Goal: Information Seeking & Learning: Learn about a topic

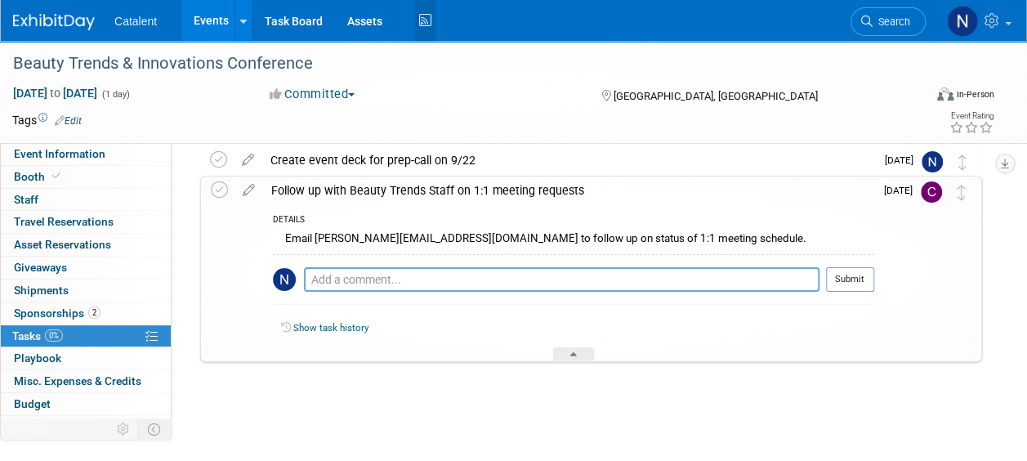
scroll to position [66, 0]
click at [78, 157] on span "Event Information" at bounding box center [59, 153] width 91 height 13
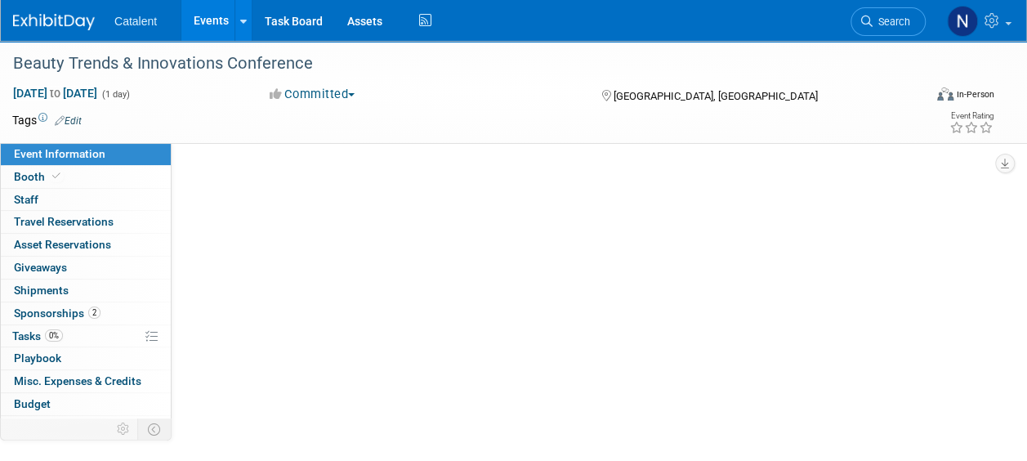
scroll to position [0, 0]
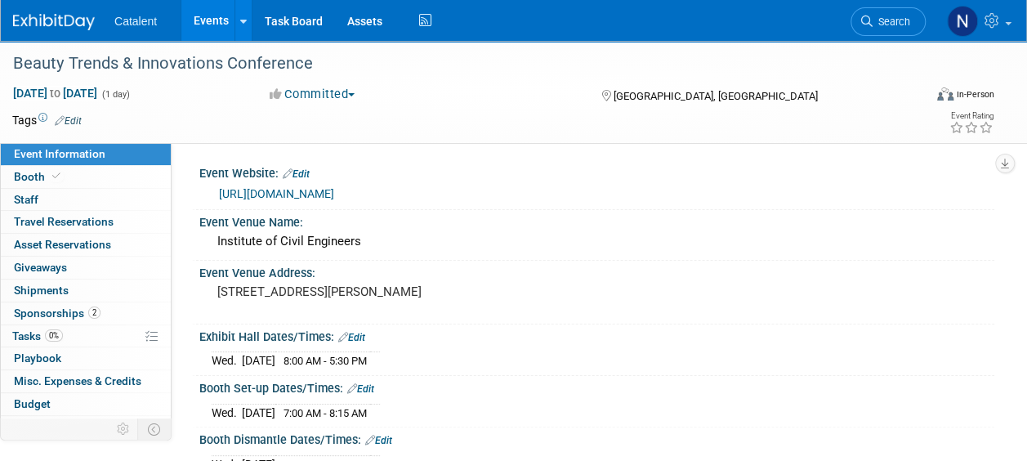
click at [212, 16] on link "Events" at bounding box center [211, 20] width 60 height 41
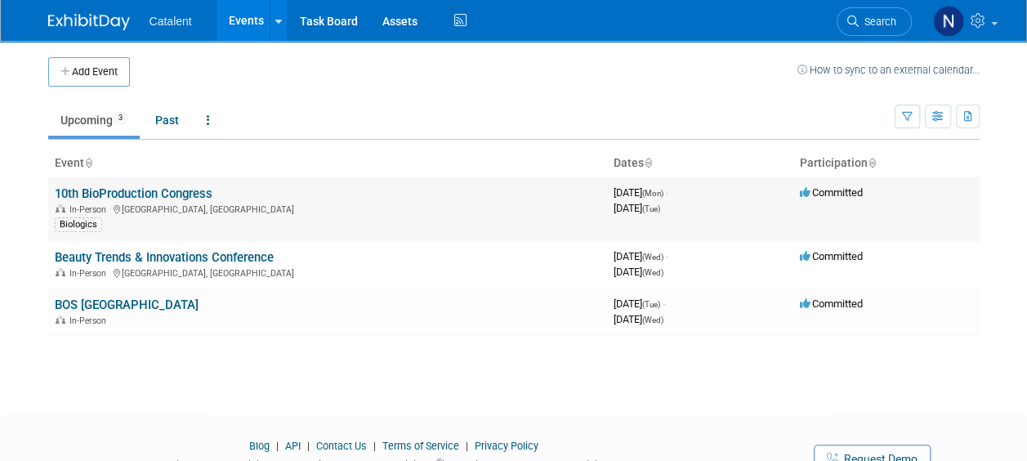
click at [155, 194] on link "10th BioProduction Congress" at bounding box center [134, 193] width 158 height 15
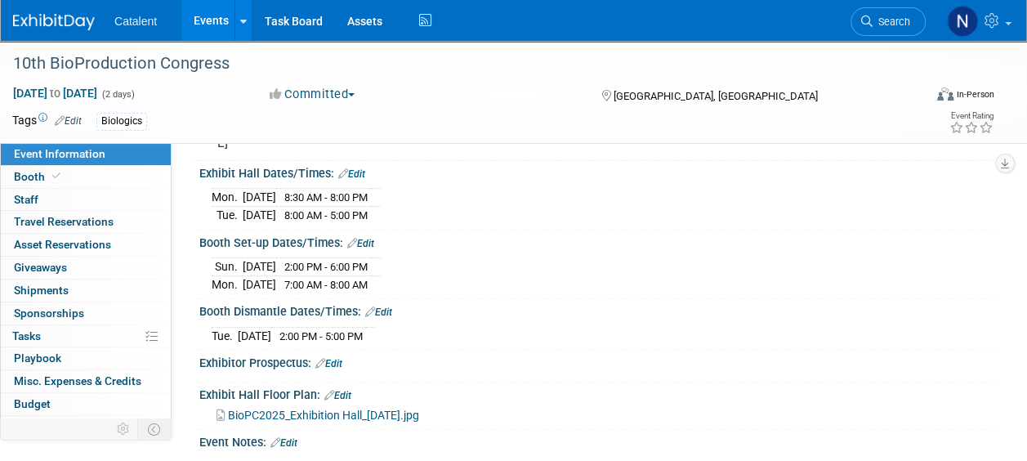
scroll to position [245, 0]
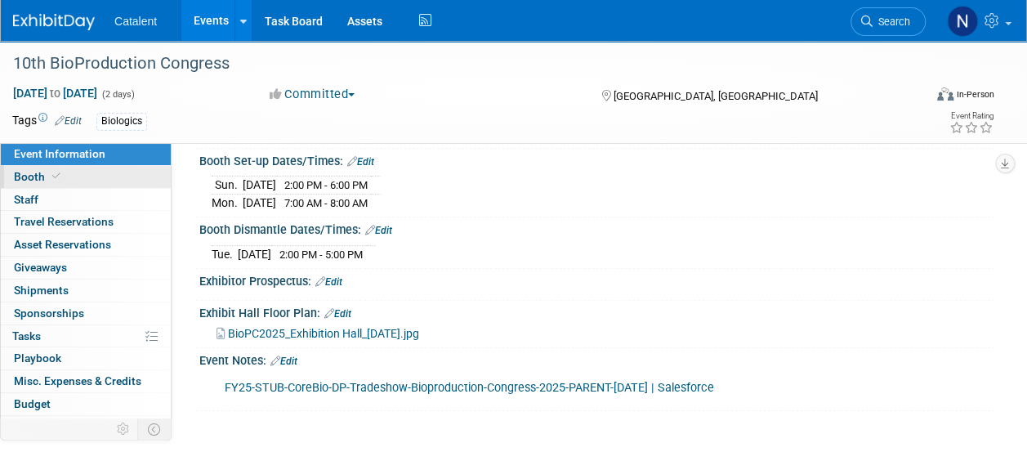
click at [29, 181] on span "Booth" at bounding box center [39, 176] width 50 height 13
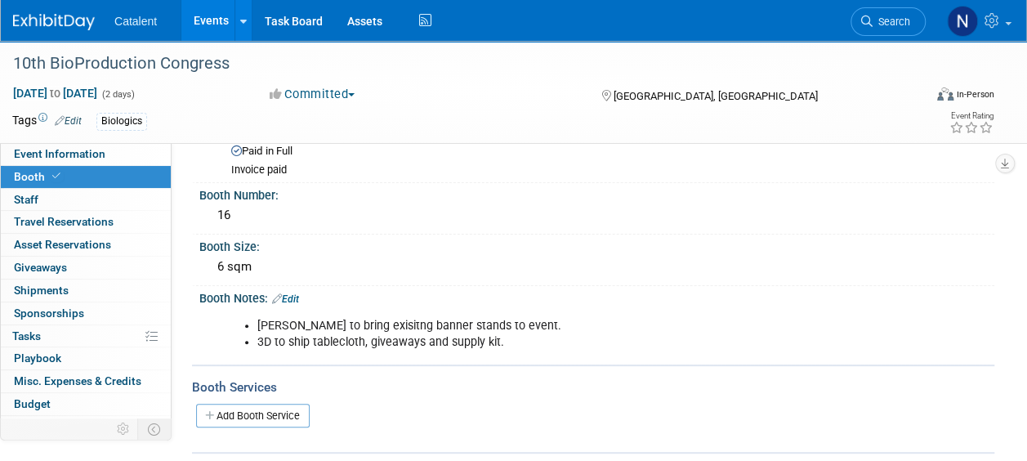
scroll to position [0, 0]
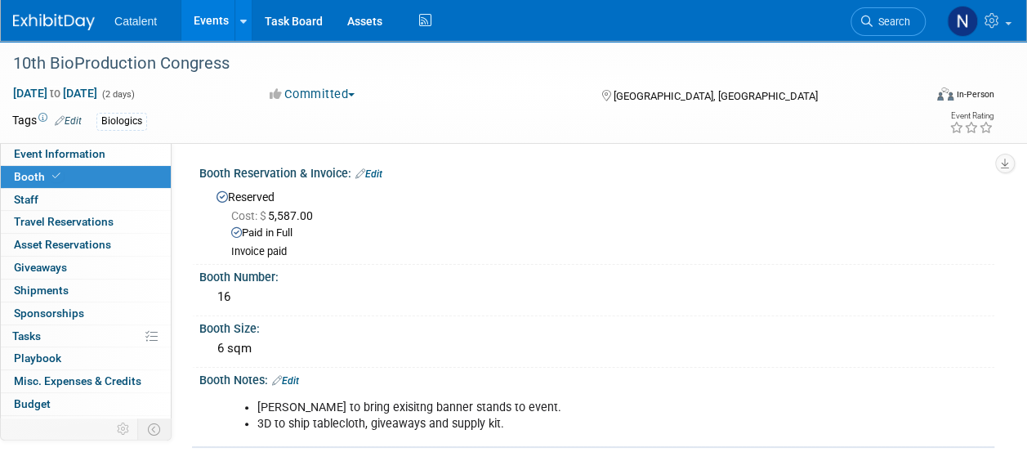
click at [382, 173] on link "Edit" at bounding box center [368, 173] width 27 height 11
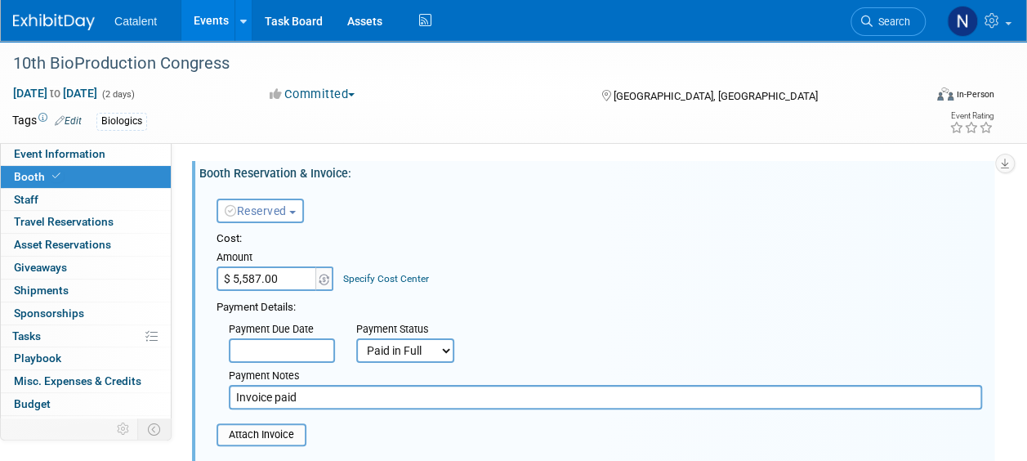
click at [274, 212] on span "Reserved" at bounding box center [256, 210] width 62 height 13
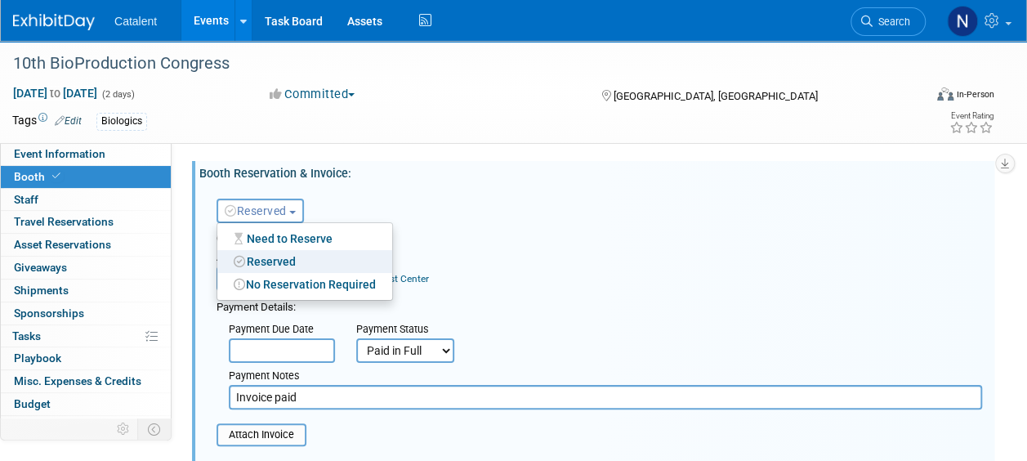
click at [413, 216] on div "Reserved Need to Reserve Reserved No Reservation Required Ideally by:" at bounding box center [599, 207] width 790 height 47
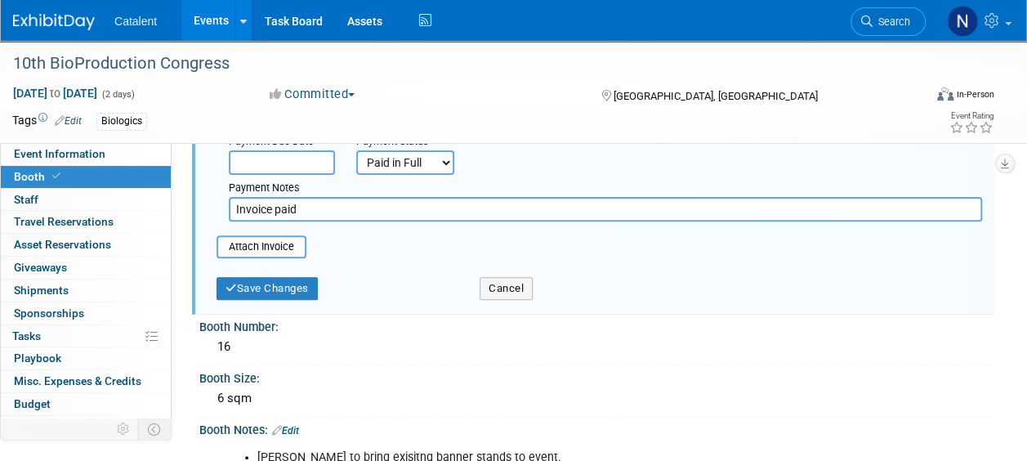
scroll to position [163, 0]
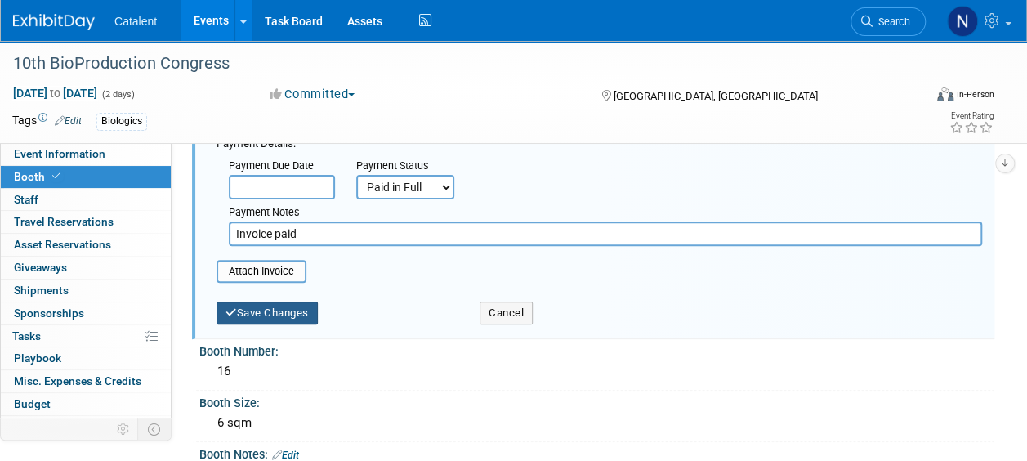
click at [294, 314] on button "Save Changes" at bounding box center [266, 312] width 101 height 23
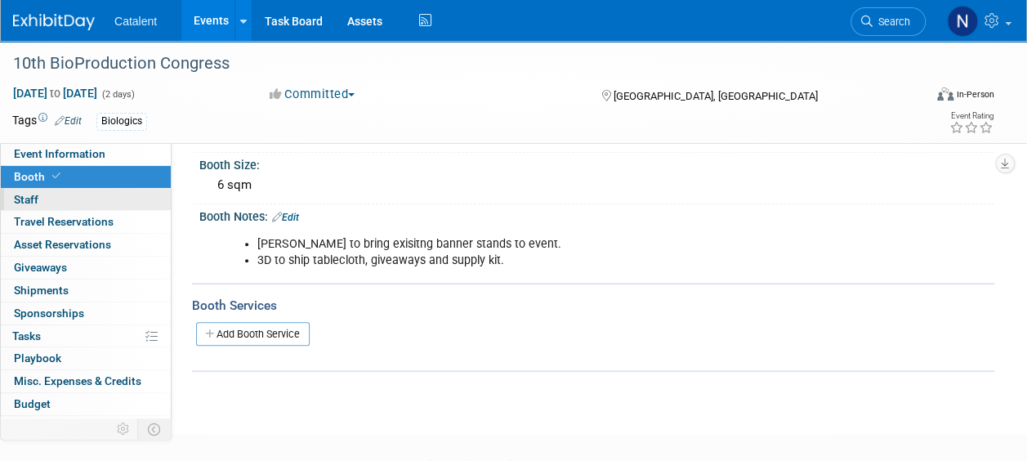
click at [26, 199] on span "Staff 0" at bounding box center [26, 199] width 25 height 13
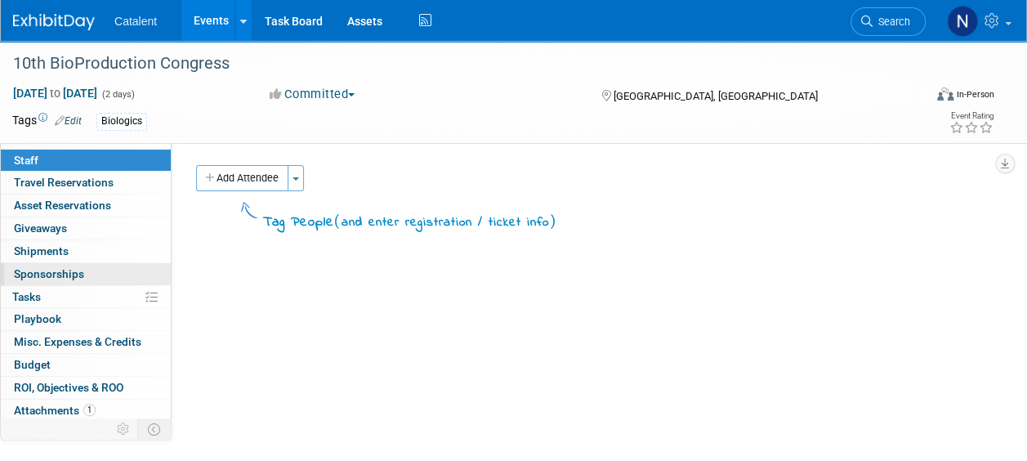
scroll to position [61, 0]
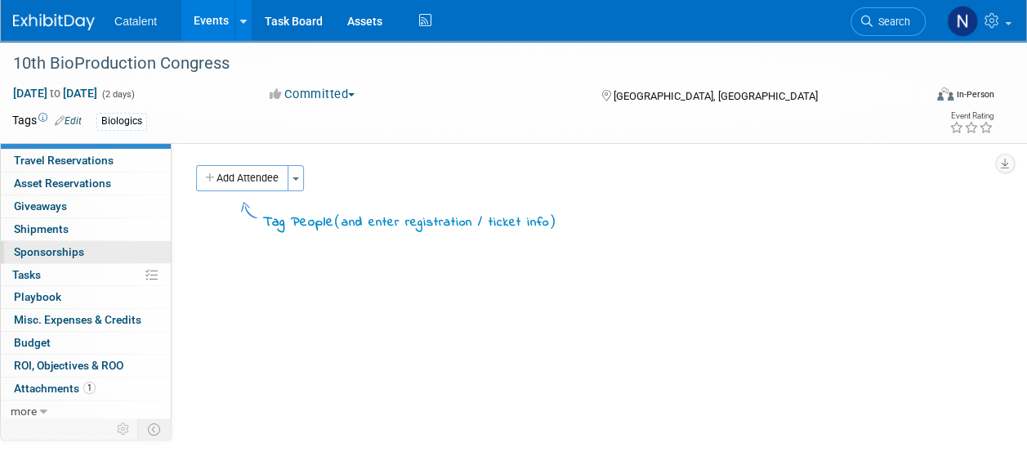
click at [34, 251] on span "Sponsorships 0" at bounding box center [49, 251] width 70 height 13
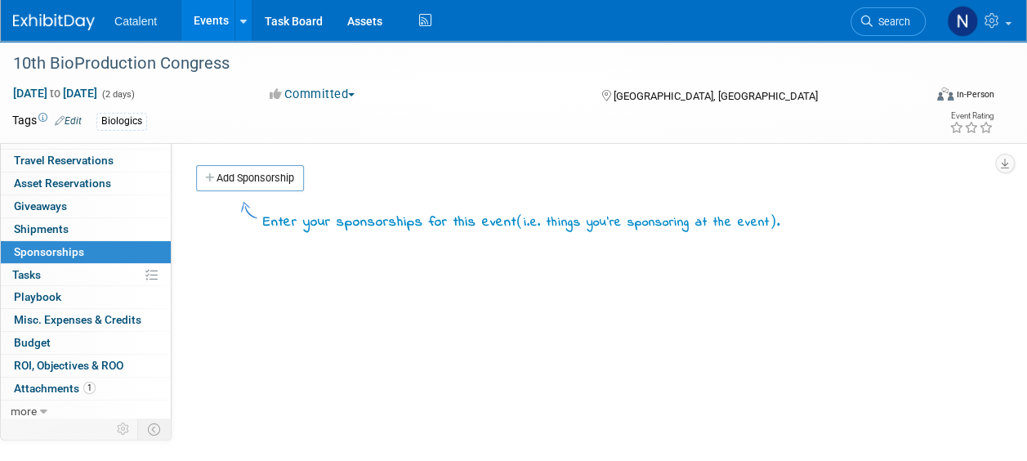
click at [197, 18] on link "Events" at bounding box center [211, 20] width 60 height 41
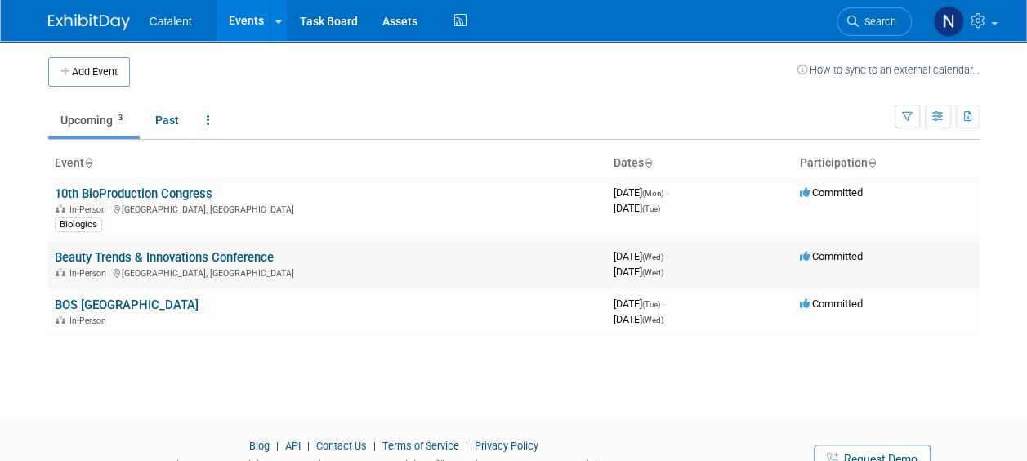
click at [131, 257] on link "Beauty Trends & Innovations Conference" at bounding box center [164, 257] width 219 height 15
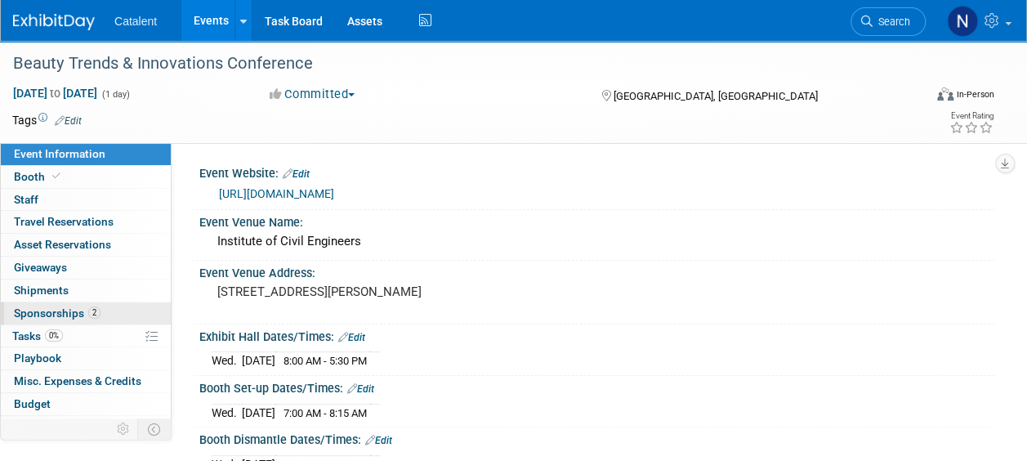
click at [51, 310] on span "Sponsorships 2" at bounding box center [57, 312] width 87 height 13
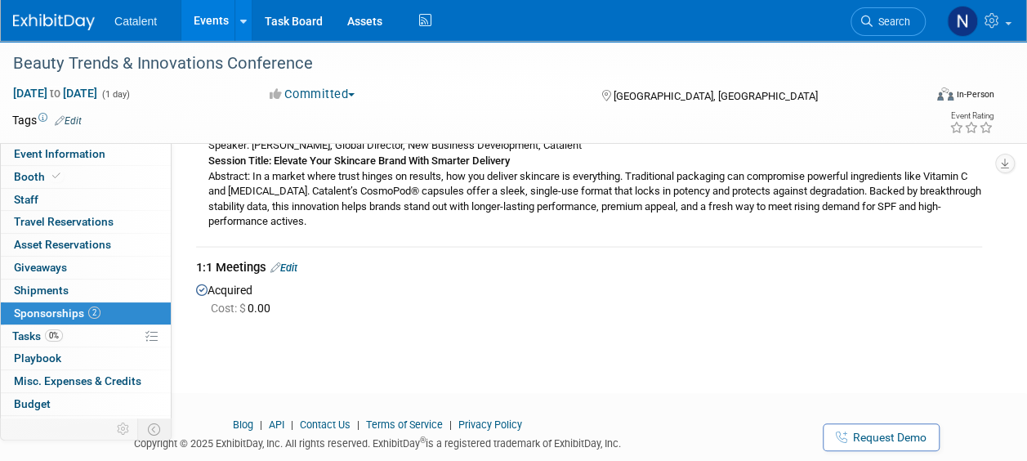
scroll to position [327, 0]
click at [49, 336] on span "0%" at bounding box center [54, 335] width 18 height 12
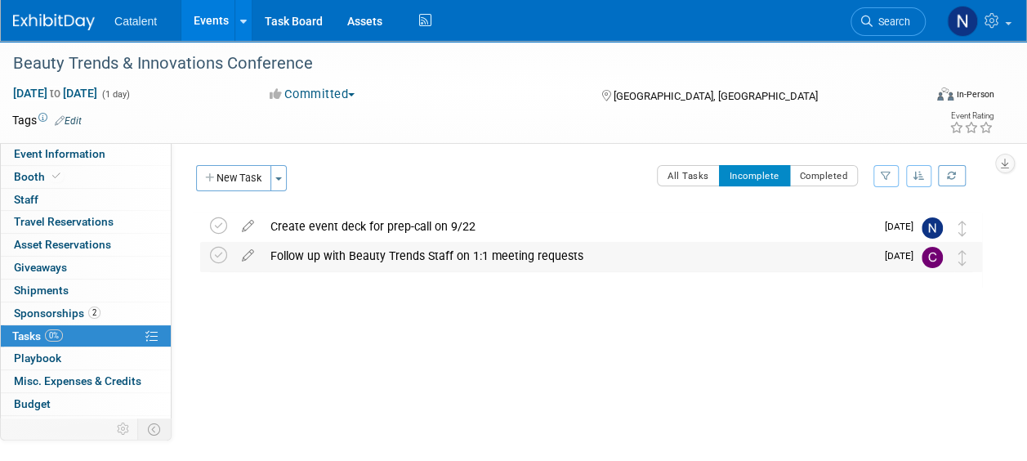
scroll to position [52, 0]
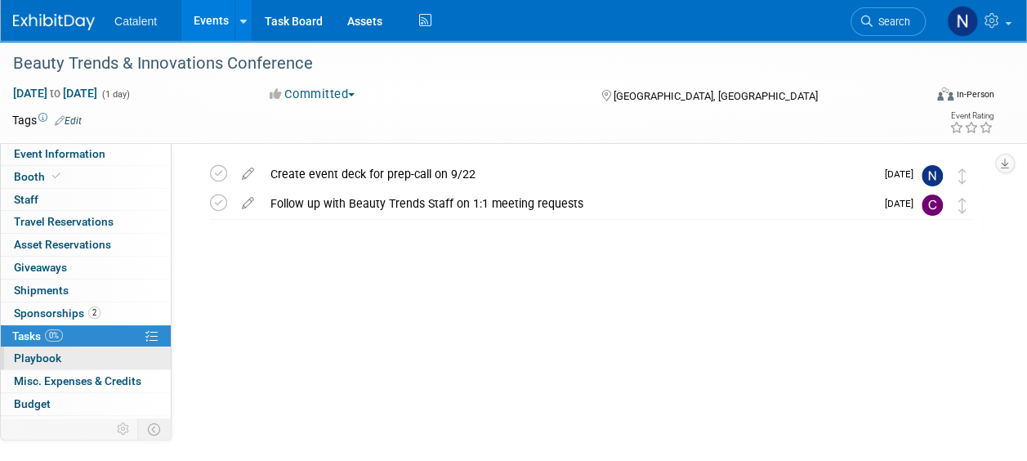
click at [33, 352] on span "Playbook 0" at bounding box center [37, 357] width 47 height 13
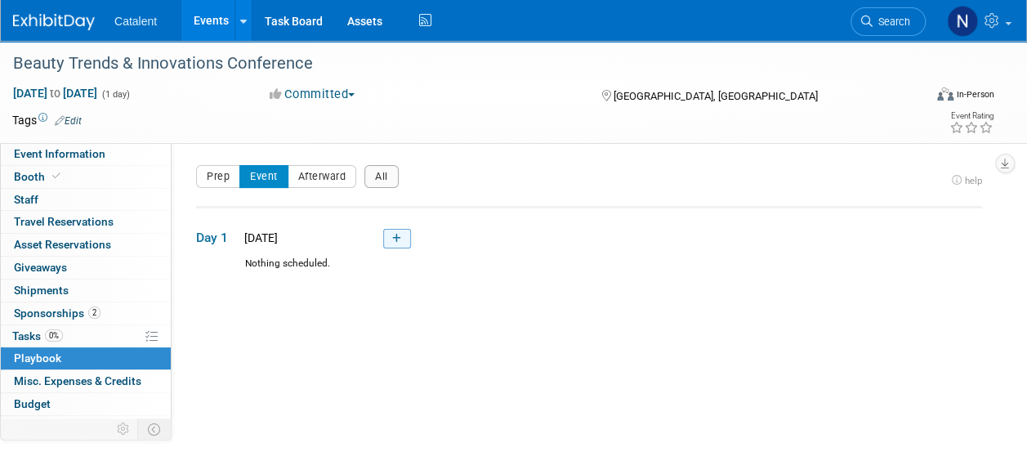
click at [395, 238] on icon at bounding box center [396, 239] width 9 height 10
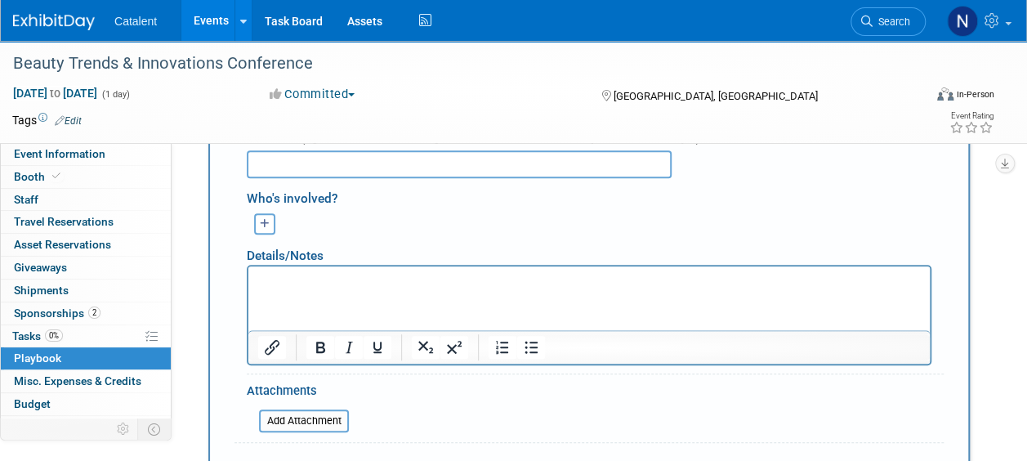
scroll to position [542, 0]
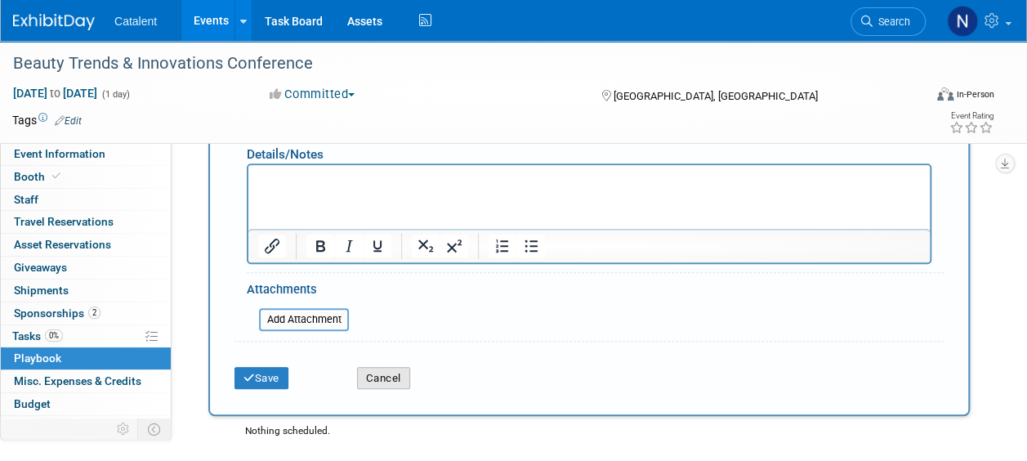
click at [385, 376] on button "Cancel" at bounding box center [383, 378] width 53 height 23
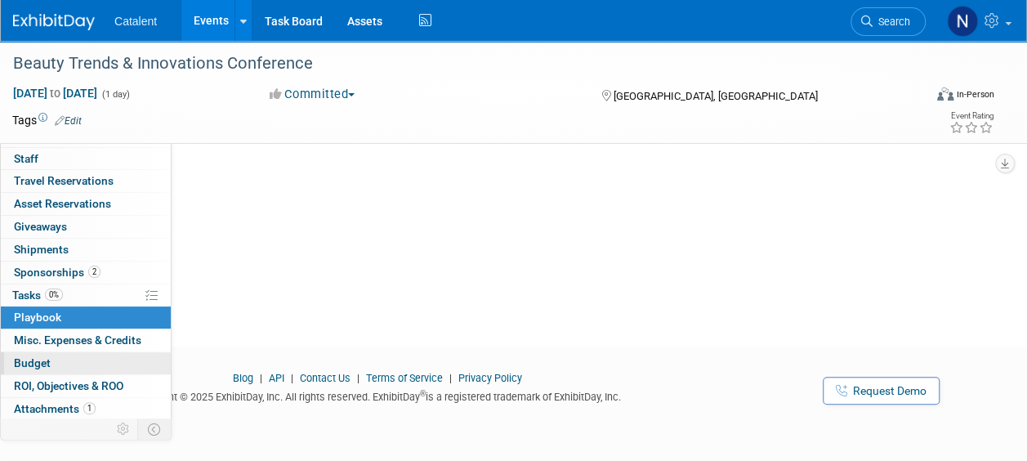
scroll to position [61, 0]
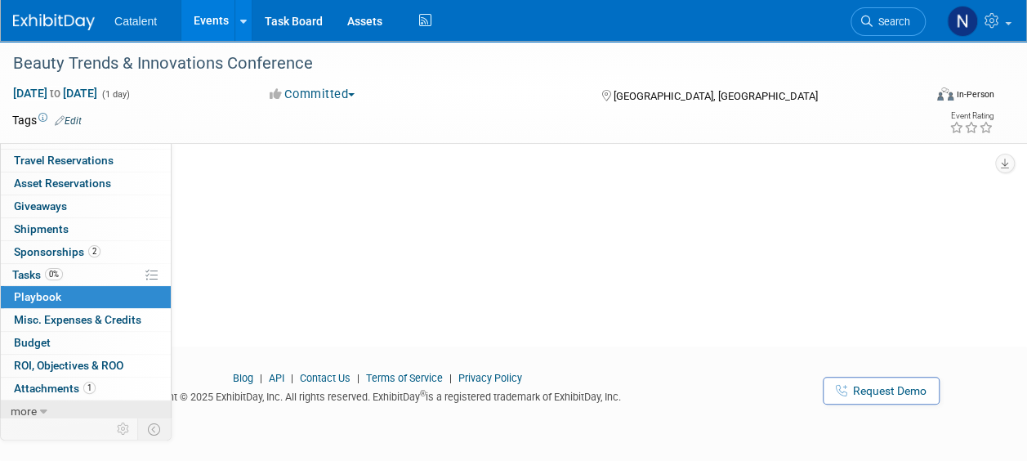
click at [47, 410] on link "more" at bounding box center [86, 411] width 170 height 22
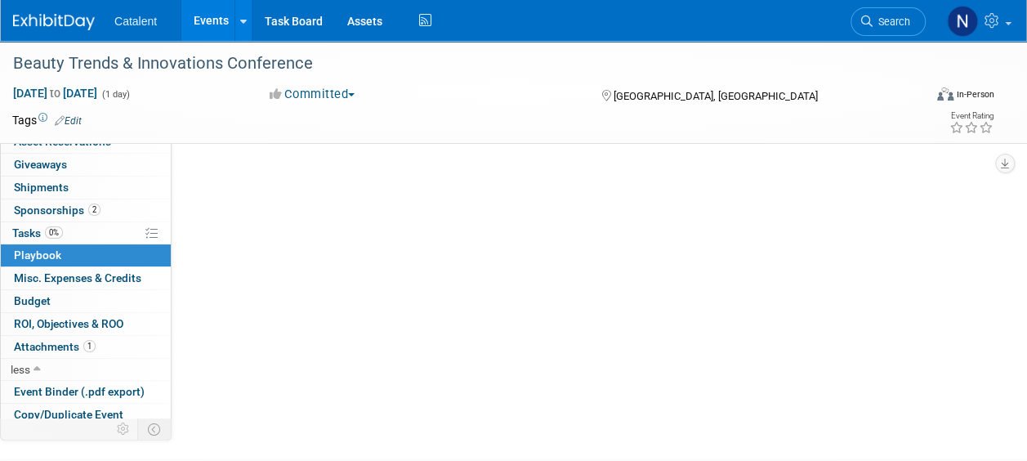
scroll to position [173, 0]
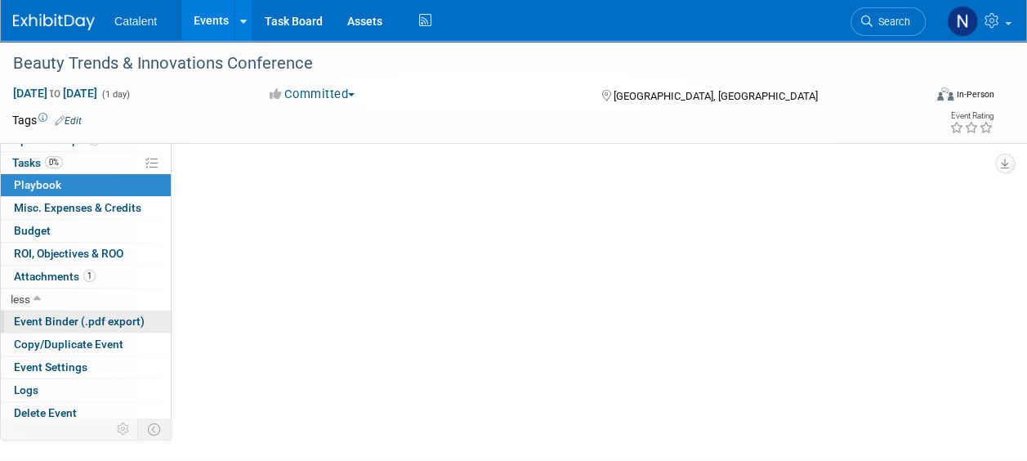
click at [51, 316] on span "Event Binder (.pdf export)" at bounding box center [79, 320] width 131 height 13
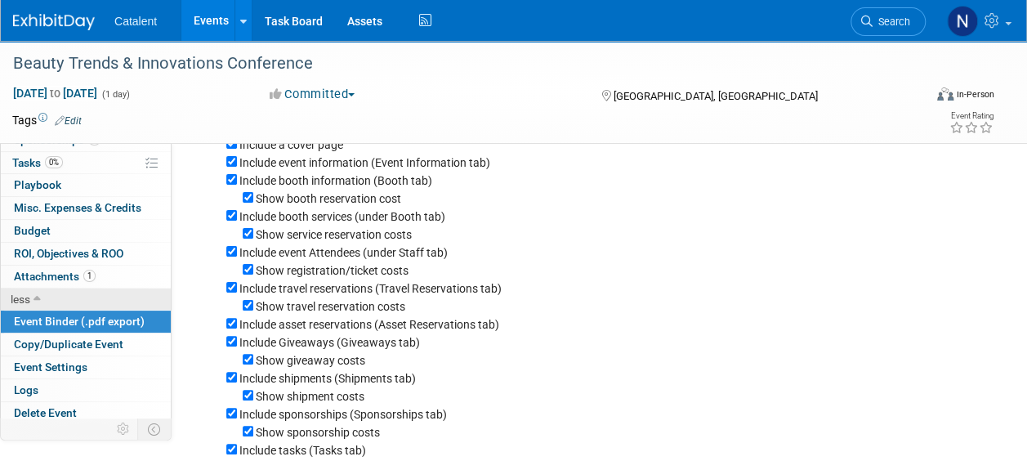
scroll to position [91, 0]
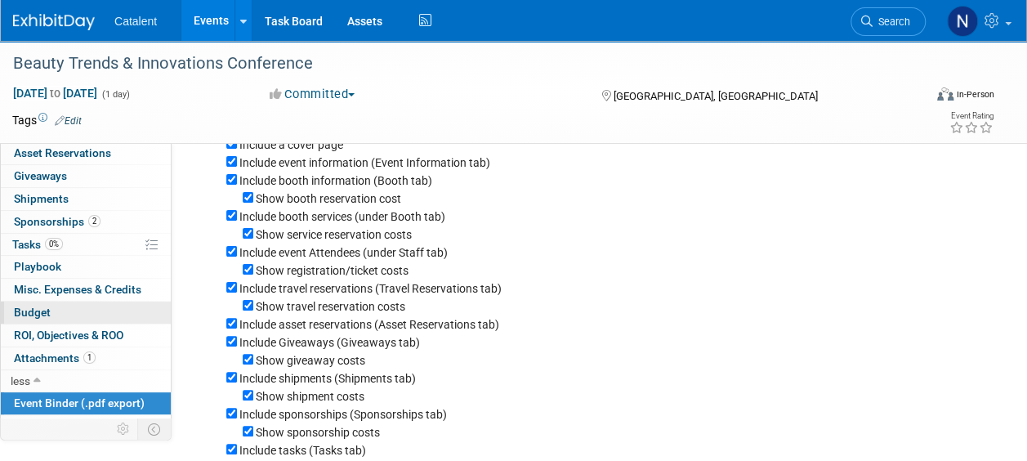
click at [25, 317] on link "Budget" at bounding box center [86, 312] width 170 height 22
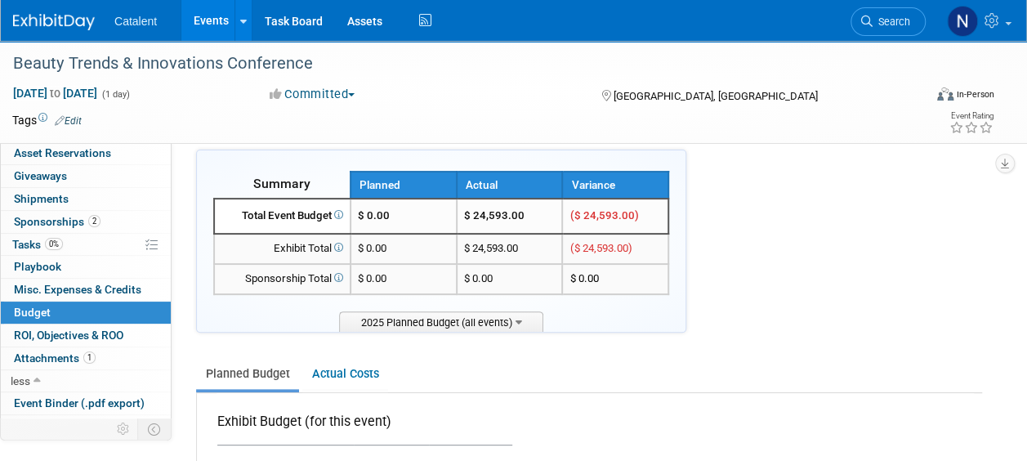
scroll to position [0, 0]
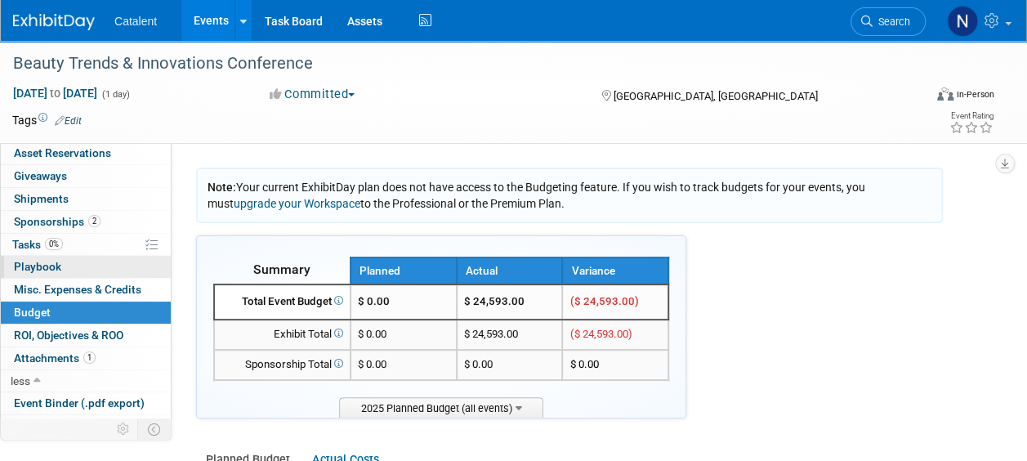
click at [41, 270] on span "Playbook 0" at bounding box center [37, 266] width 47 height 13
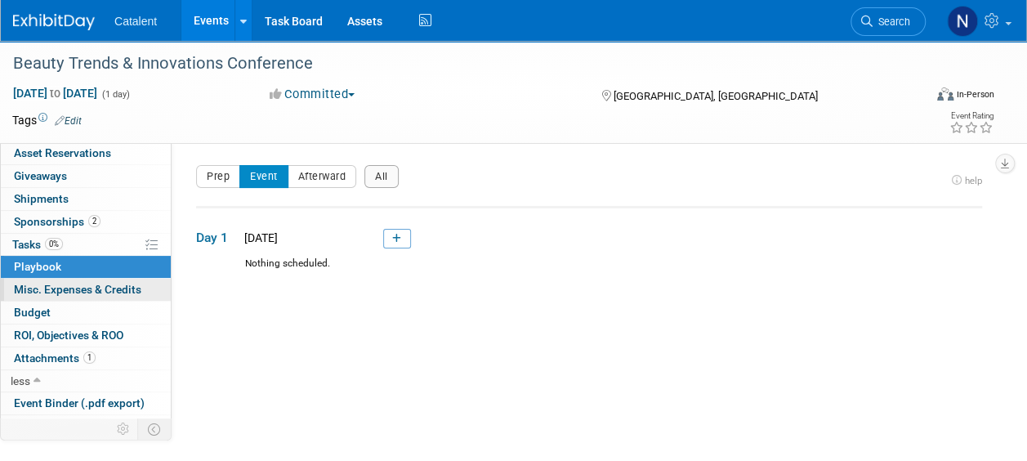
click at [73, 291] on span "Misc. Expenses & Credits 0" at bounding box center [77, 289] width 127 height 13
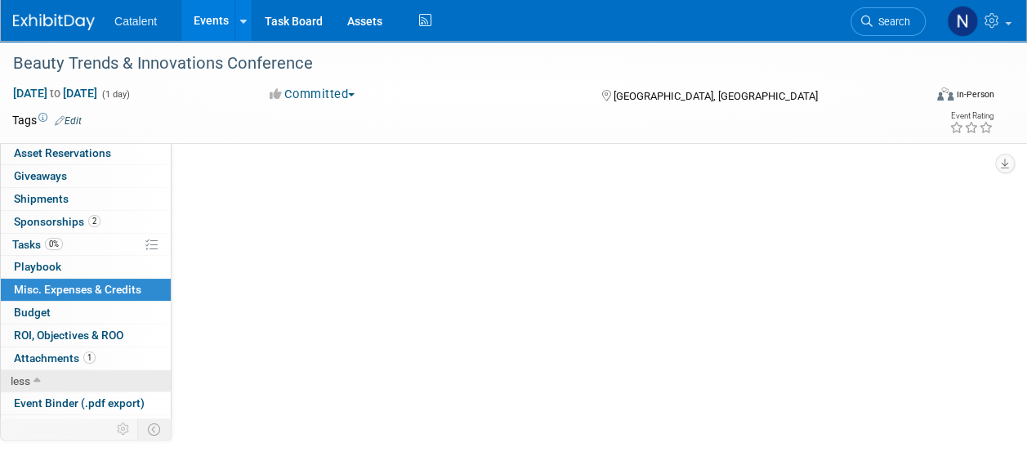
scroll to position [173, 0]
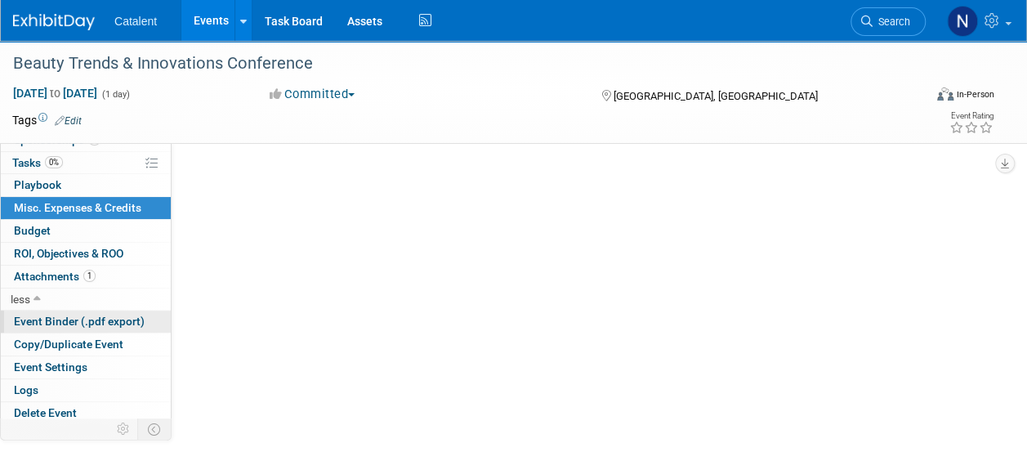
click at [67, 310] on link "Event Binder (.pdf export)" at bounding box center [86, 321] width 170 height 22
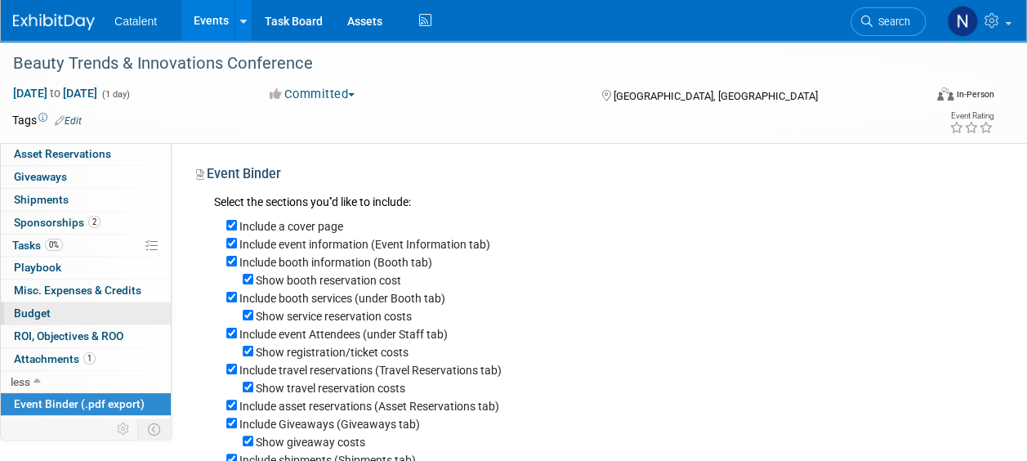
scroll to position [10, 0]
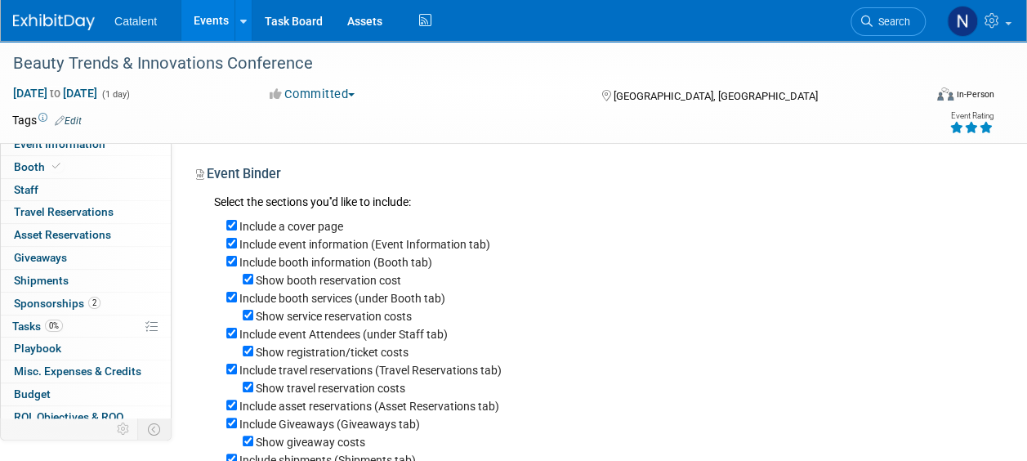
click at [986, 126] on icon at bounding box center [985, 127] width 15 height 11
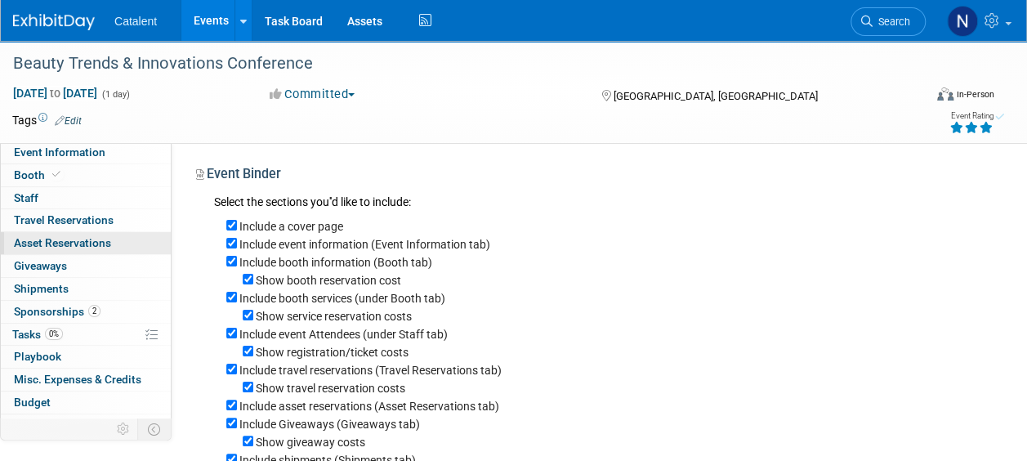
scroll to position [0, 0]
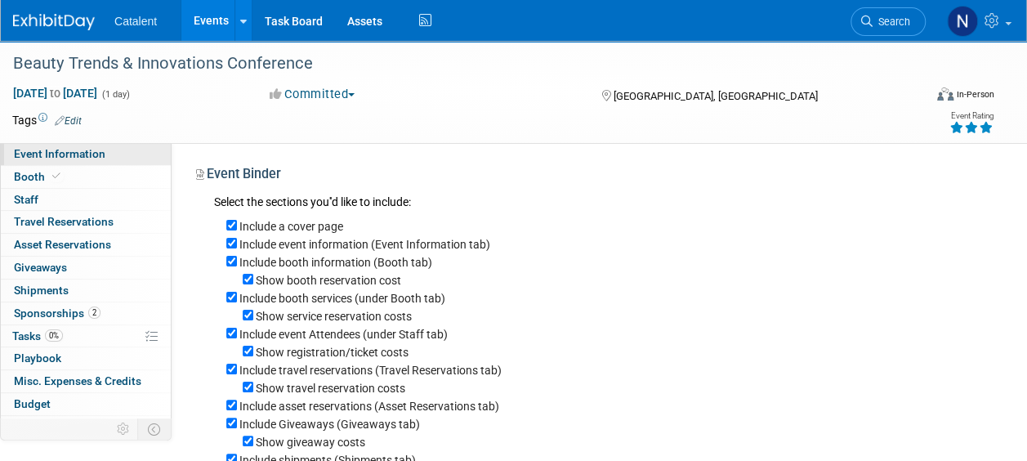
click at [69, 154] on span "Event Information" at bounding box center [59, 153] width 91 height 13
